Goal: Check status: Check status

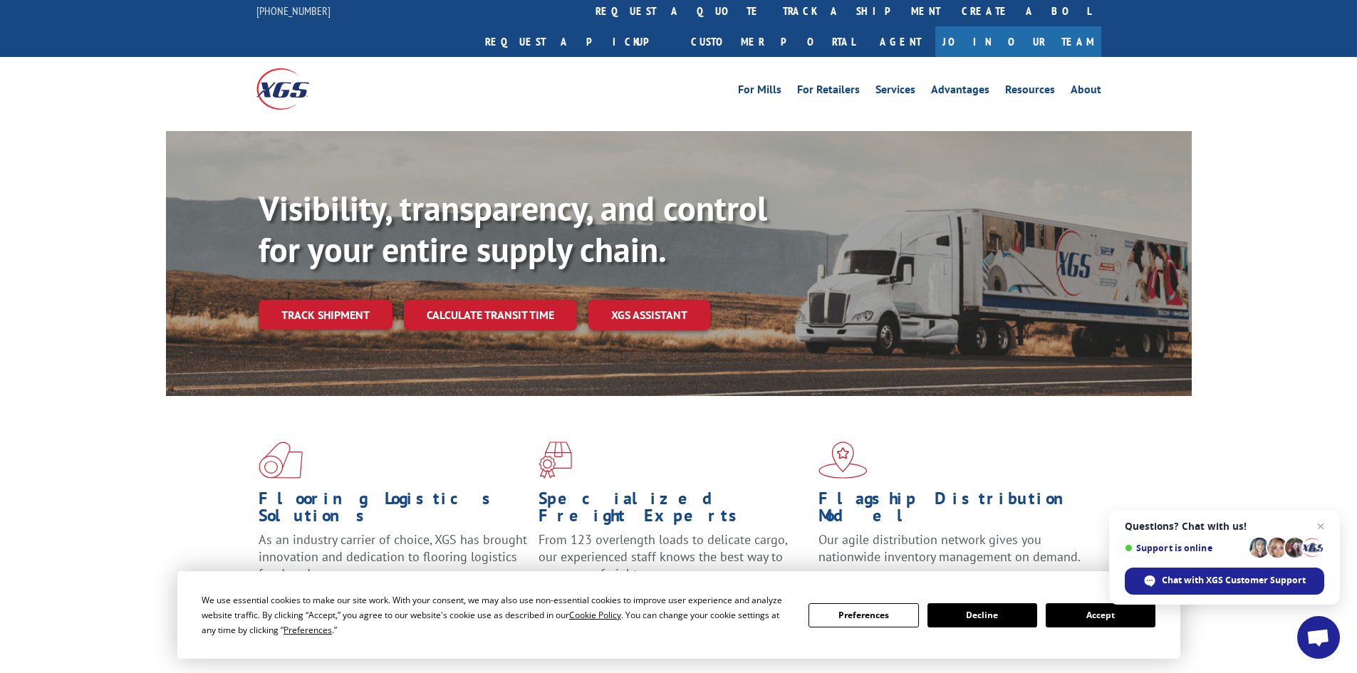
scroll to position [71, 0]
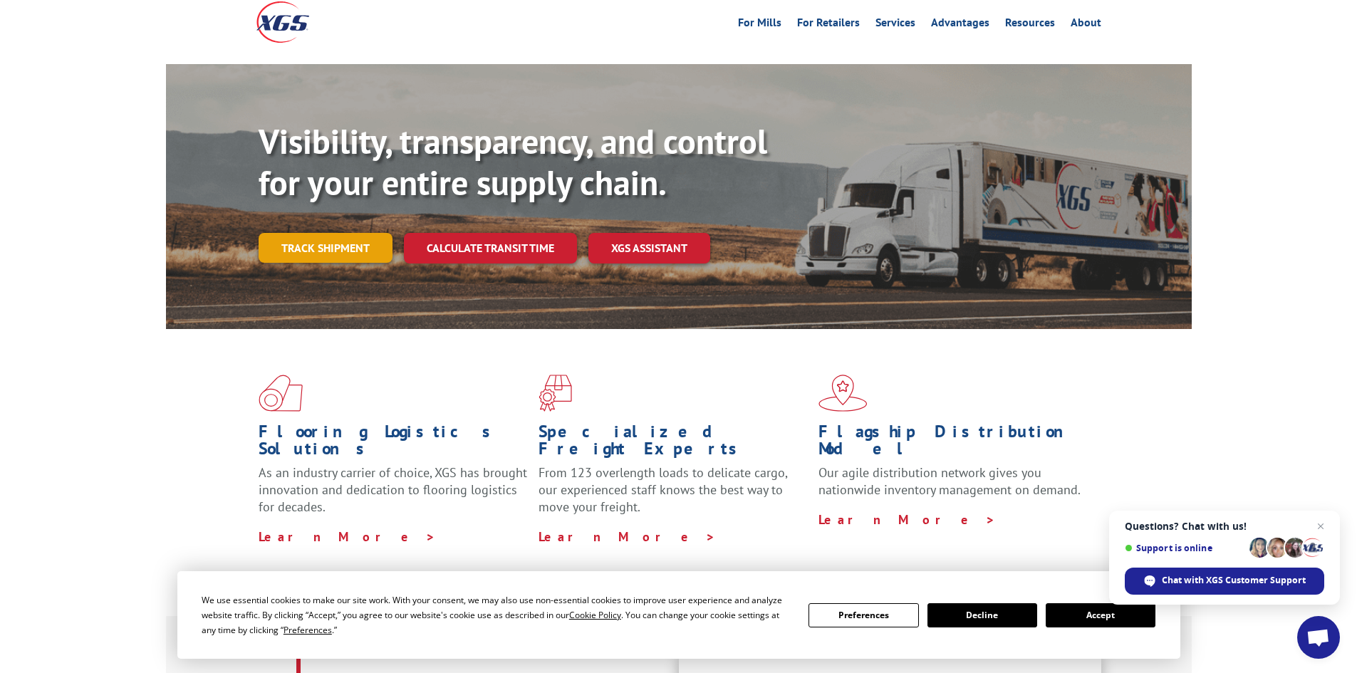
click at [323, 233] on link "Track shipment" at bounding box center [326, 248] width 134 height 30
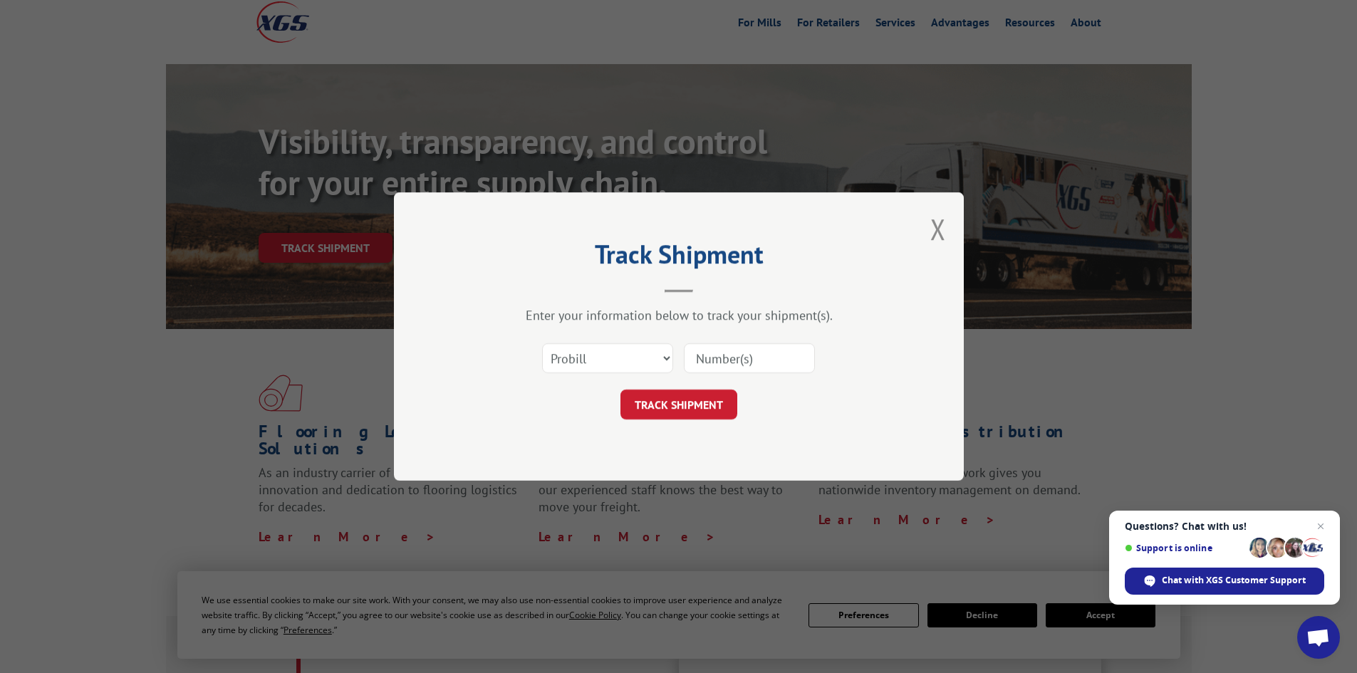
paste input "342791332"
type input "342791332"
click at [704, 410] on button "TRACK SHIPMENT" at bounding box center [678, 405] width 117 height 30
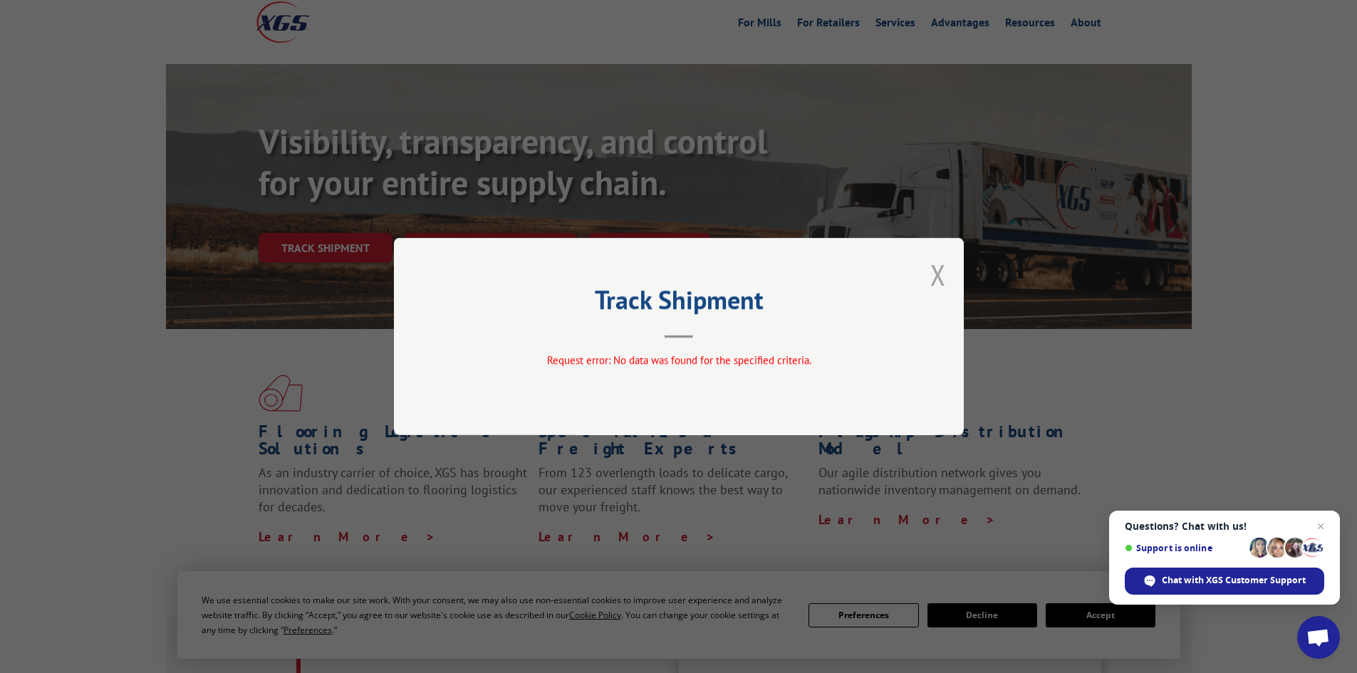
click at [933, 274] on button "Close modal" at bounding box center [938, 275] width 16 height 38
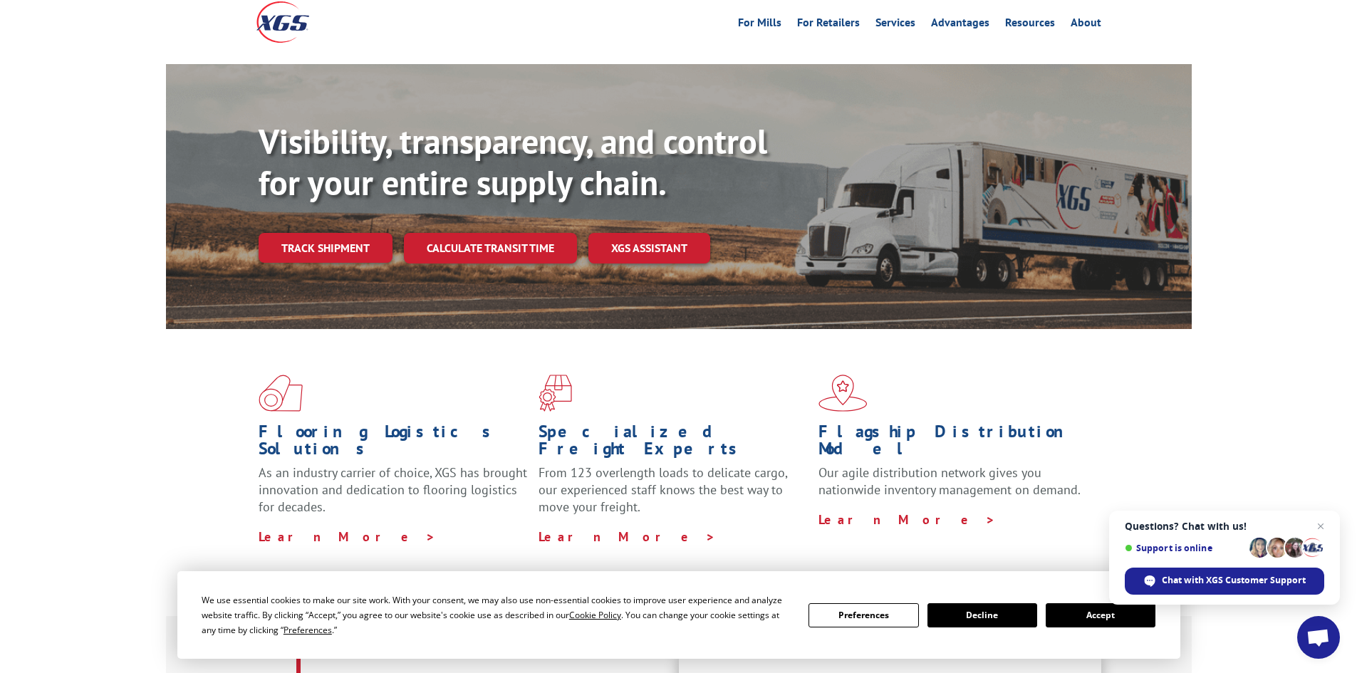
scroll to position [142, 0]
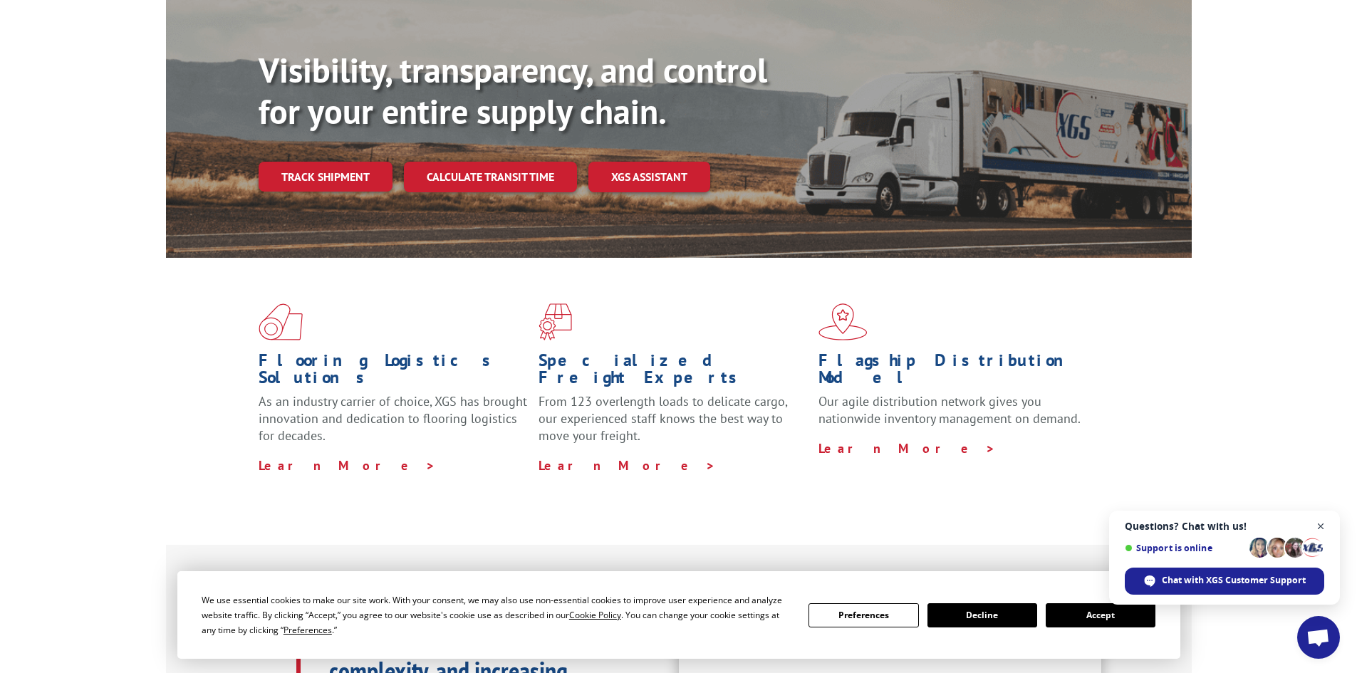
click at [1322, 526] on span "Close chat" at bounding box center [1321, 527] width 18 height 18
